Goal: Check status: Check status

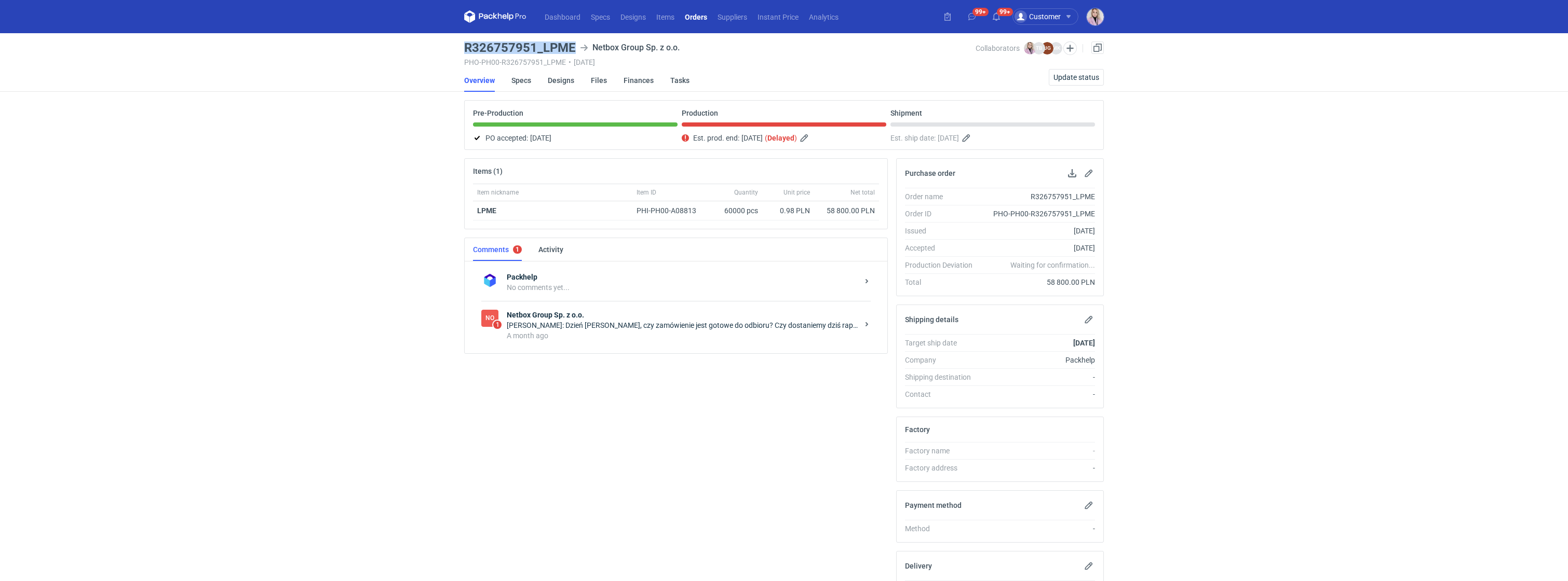
click at [698, 17] on link "Orders" at bounding box center [696, 16] width 33 height 13
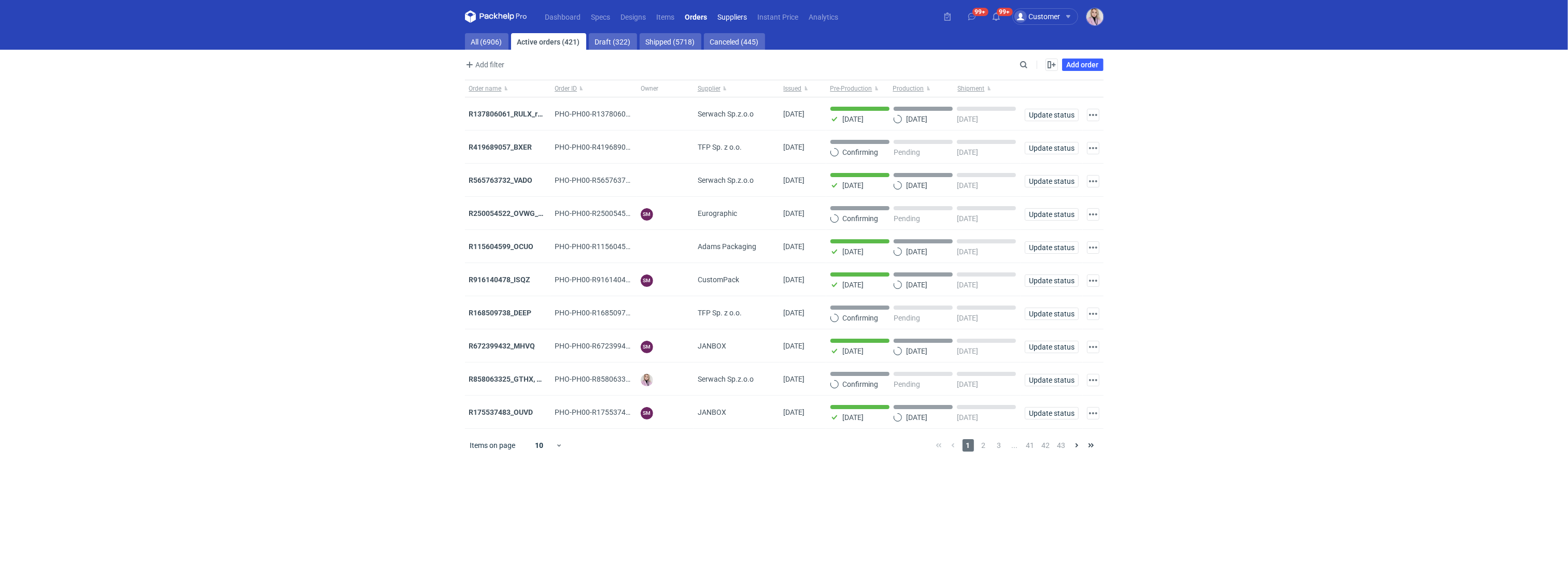
click at [737, 18] on link "Suppliers" at bounding box center [732, 16] width 40 height 13
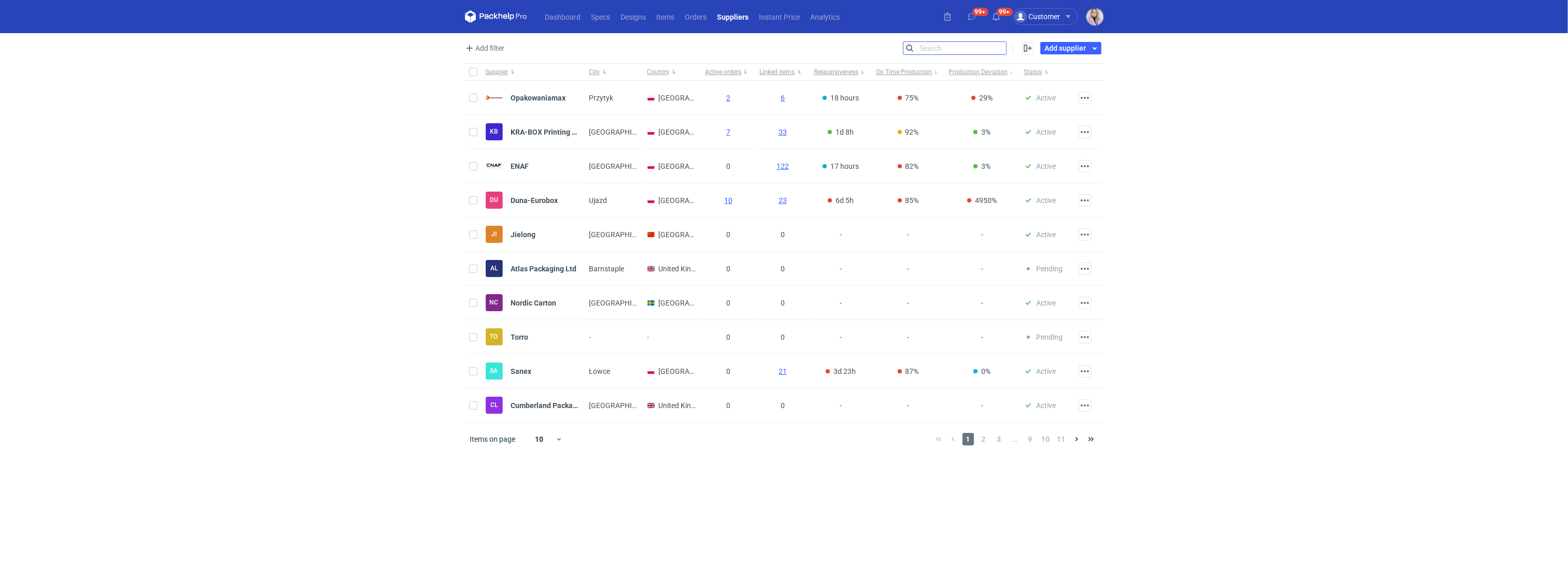
click at [999, 51] on input "Search" at bounding box center [954, 48] width 103 height 13
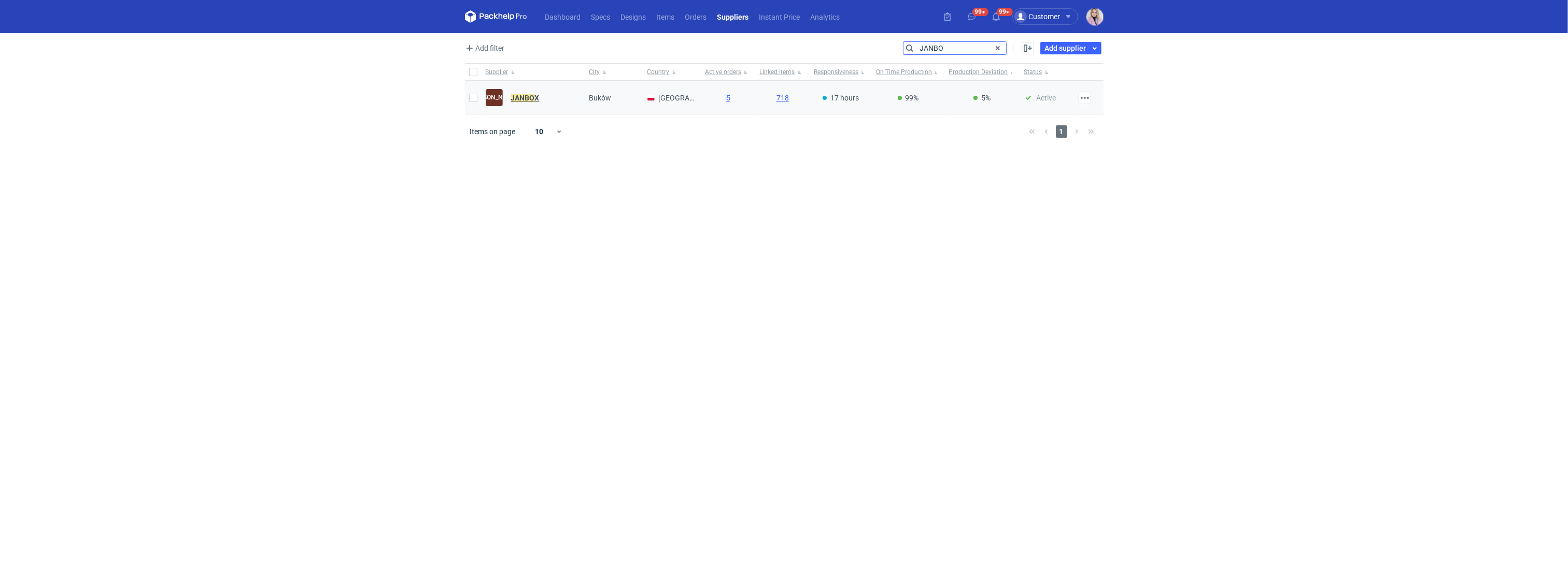
type input "JANBO"
click at [534, 94] on strong "JANBO X" at bounding box center [525, 98] width 28 height 8
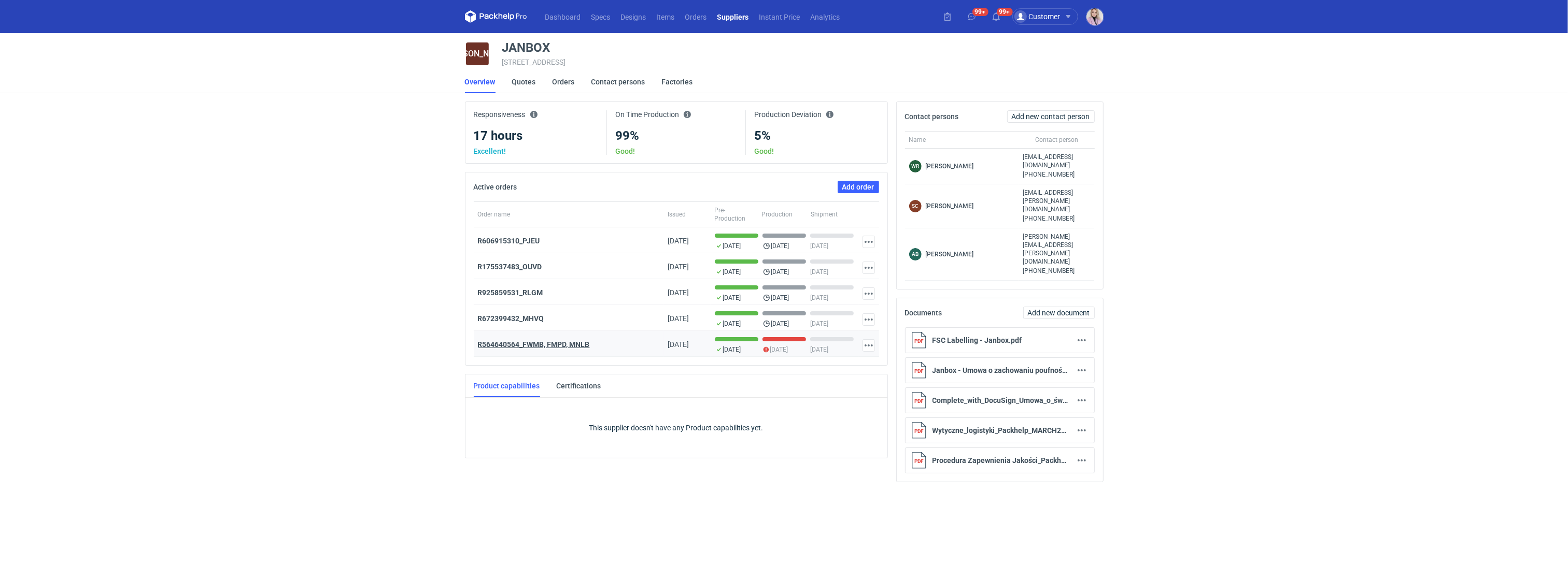
click at [545, 348] on strong "R564640564_FWMB, FMPD, MNLB" at bounding box center [534, 344] width 112 height 8
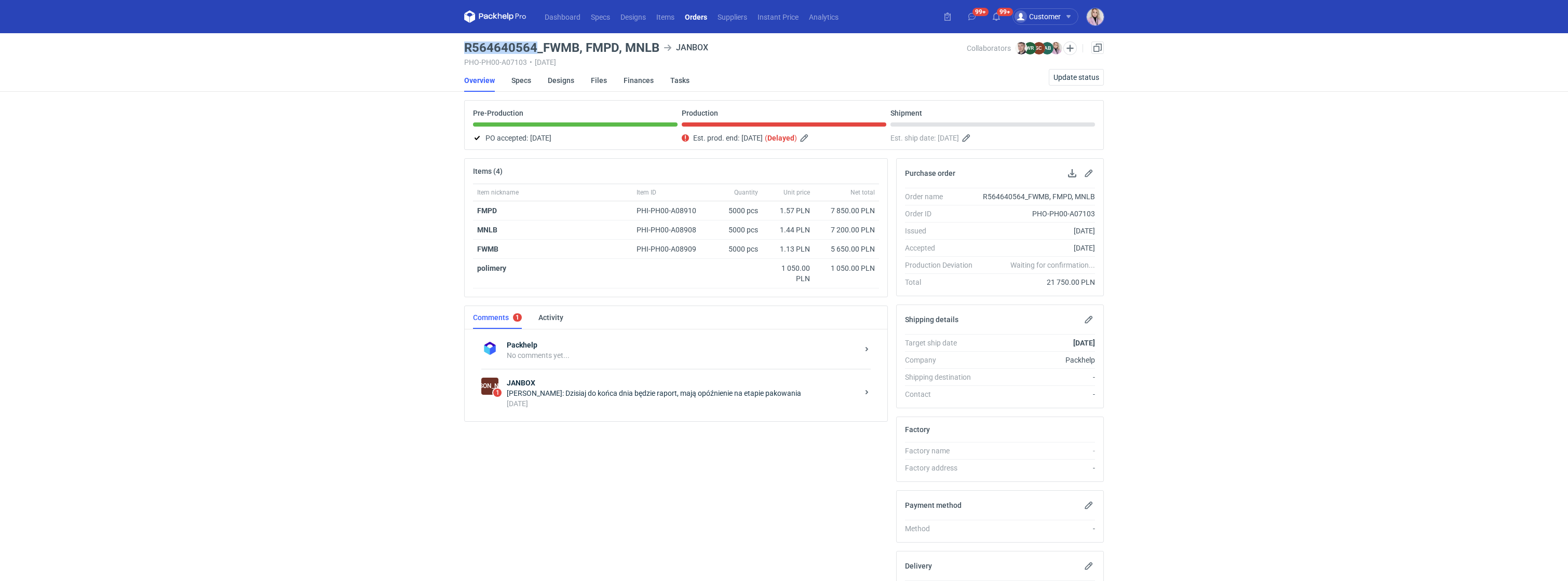
drag, startPoint x: 534, startPoint y: 49, endPoint x: 465, endPoint y: 47, distance: 69.0
click at [465, 49] on h3 "R564640564_FWMB, FMPD, MNLB" at bounding box center [562, 48] width 195 height 13
copy h3 "R564640564"
